Goal: Task Accomplishment & Management: Complete application form

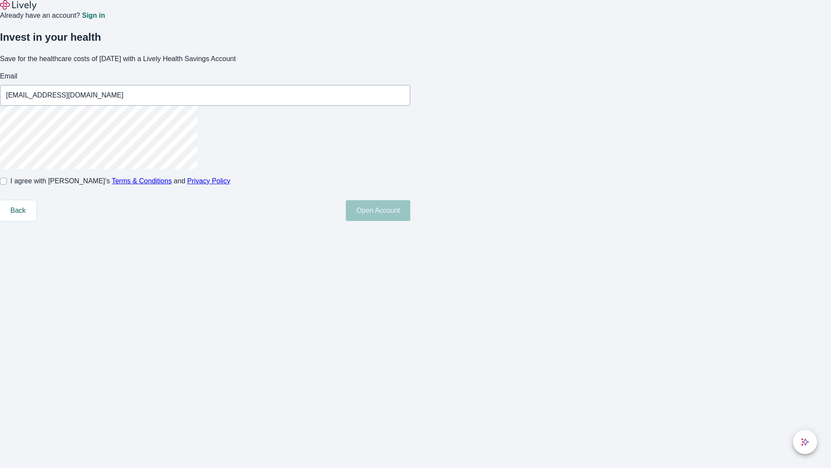
click at [7, 184] on input "I agree with Lively’s Terms & Conditions and Privacy Policy" at bounding box center [3, 181] width 7 height 7
checkbox input "true"
click at [411, 221] on button "Open Account" at bounding box center [378, 210] width 65 height 21
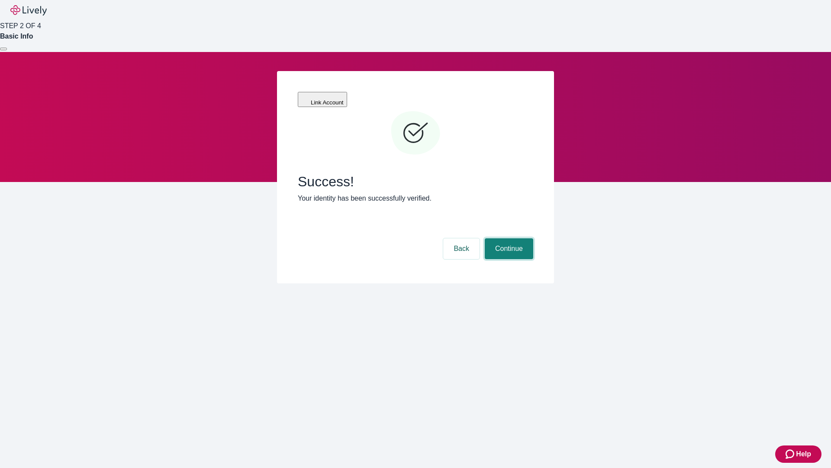
click at [508, 238] on button "Continue" at bounding box center [509, 248] width 49 height 21
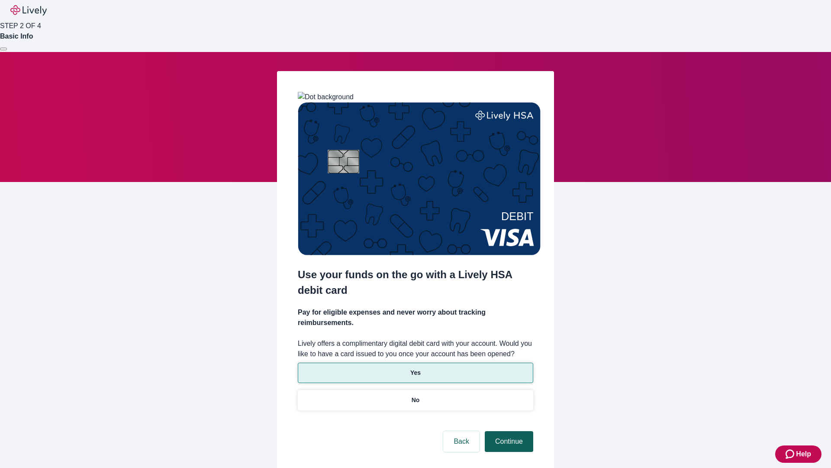
click at [415, 368] on p "Yes" at bounding box center [416, 372] width 10 height 9
click at [508, 431] on button "Continue" at bounding box center [509, 441] width 49 height 21
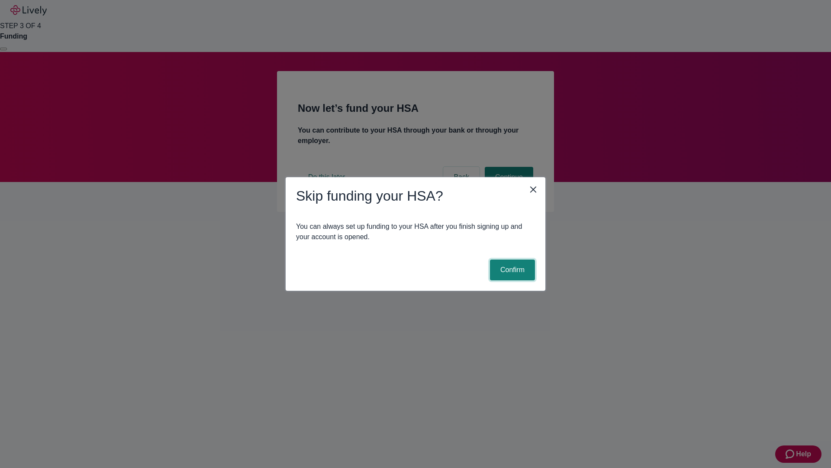
click at [511, 270] on button "Confirm" at bounding box center [512, 269] width 45 height 21
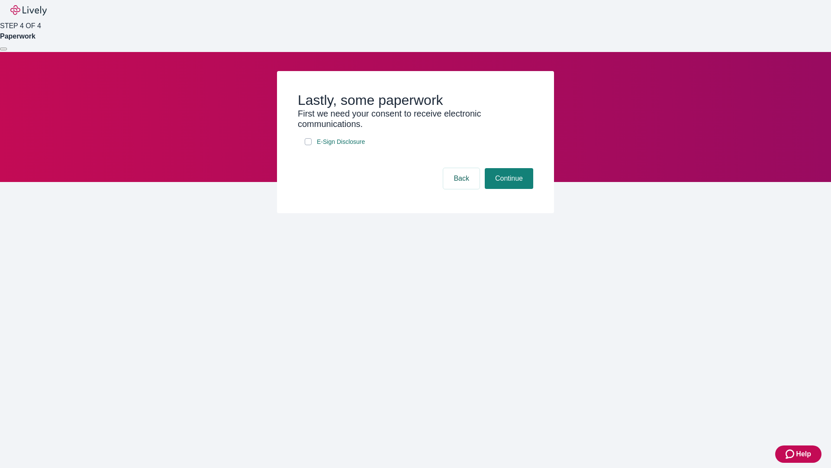
click at [308, 145] on input "E-Sign Disclosure" at bounding box center [308, 141] width 7 height 7
checkbox input "true"
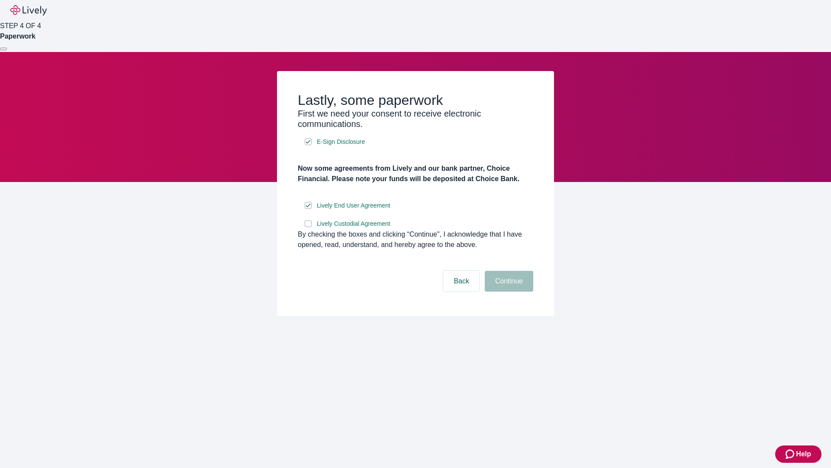
click at [308, 227] on input "Lively Custodial Agreement" at bounding box center [308, 223] width 7 height 7
checkbox input "true"
click at [508, 291] on button "Continue" at bounding box center [509, 281] width 49 height 21
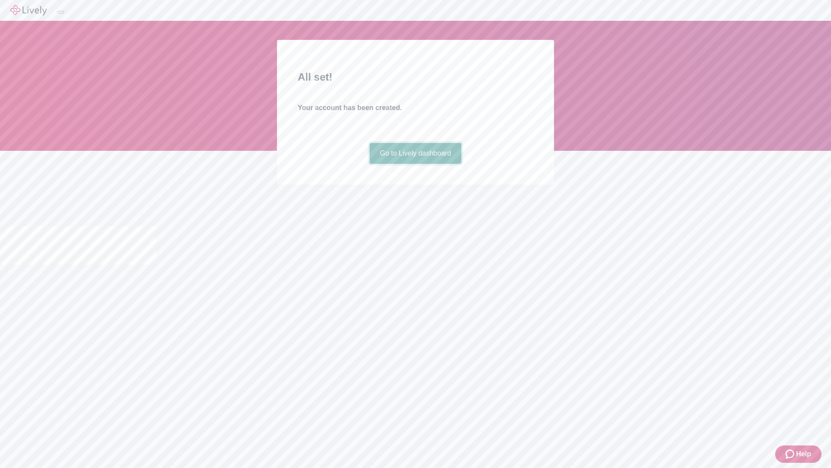
click at [415, 164] on link "Go to Lively dashboard" at bounding box center [416, 153] width 92 height 21
